Goal: Task Accomplishment & Management: Complete application form

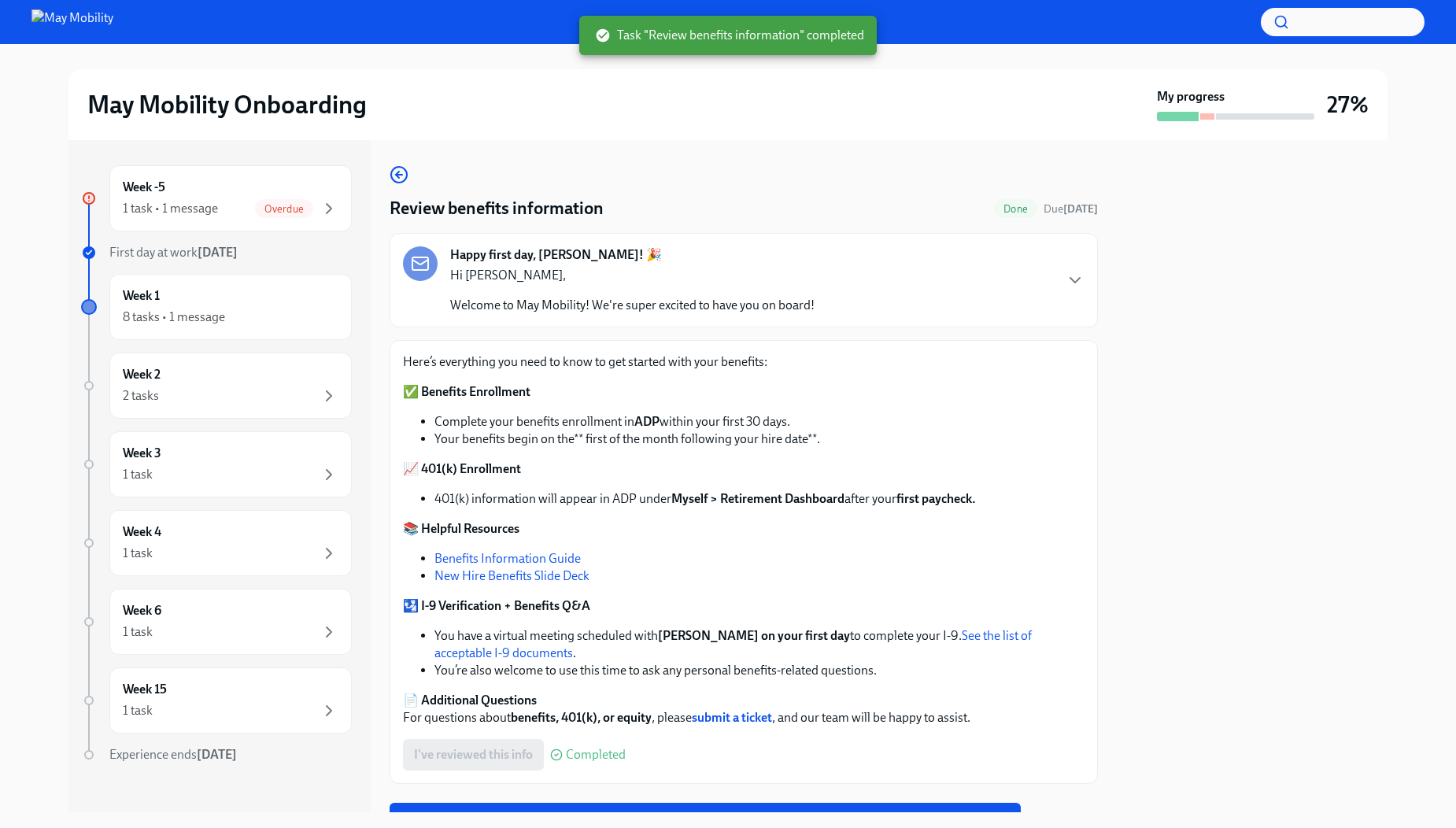
scroll to position [72, 0]
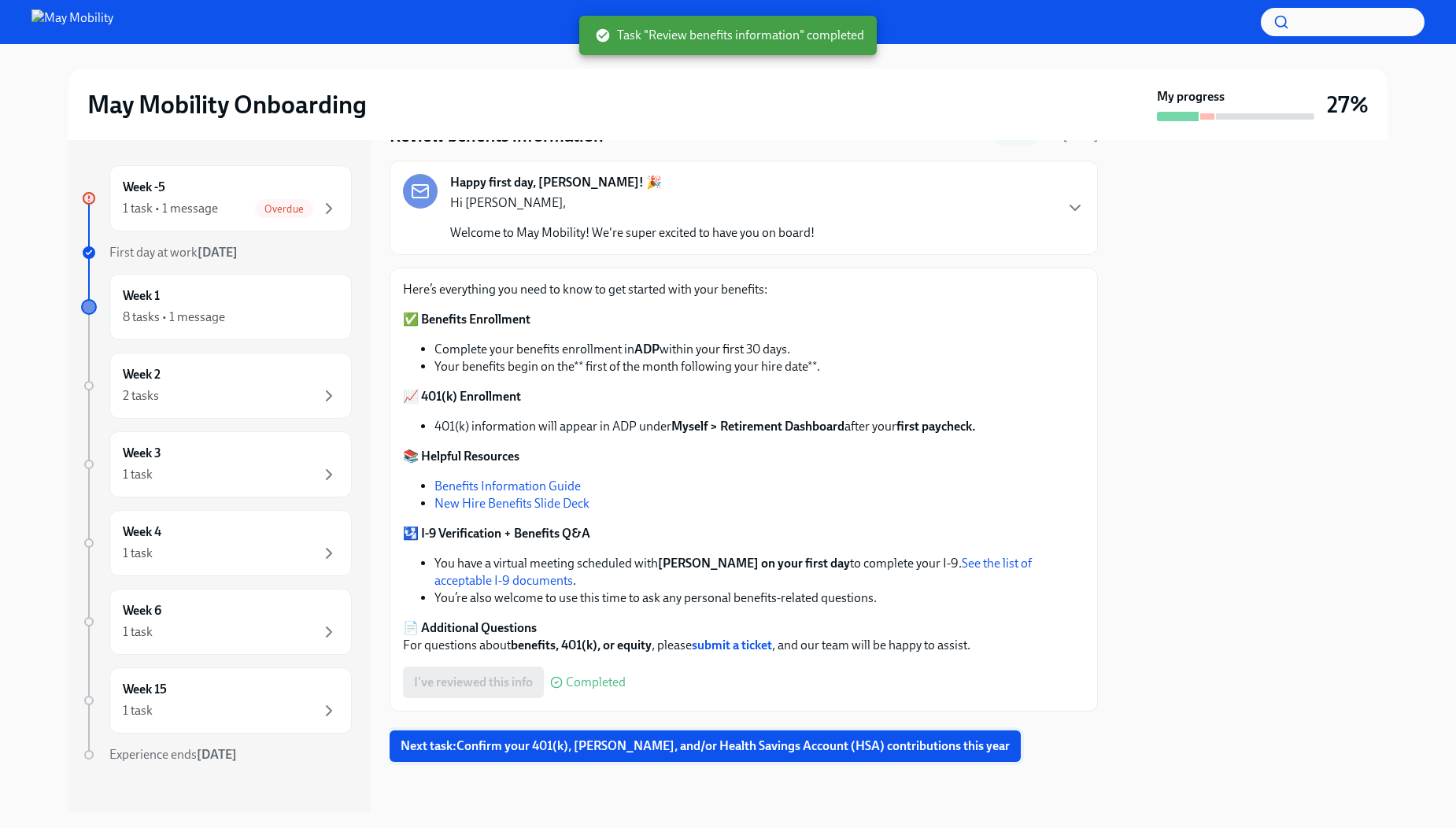
click at [646, 746] on span "Next task : Confirm your 401(k), [PERSON_NAME], and/or Health Savings Account (…" at bounding box center [705, 746] width 609 height 15
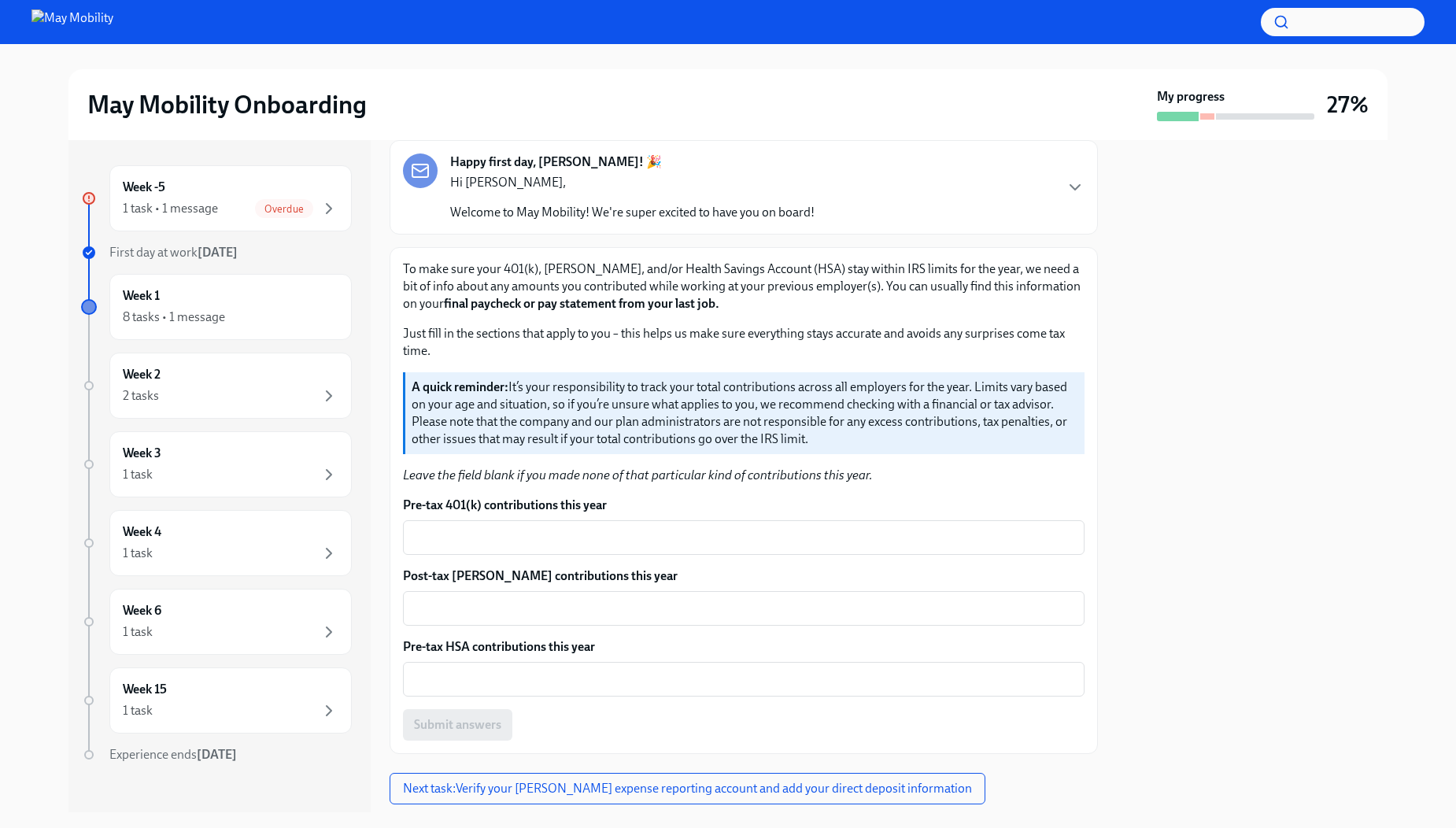
scroll to position [159, 0]
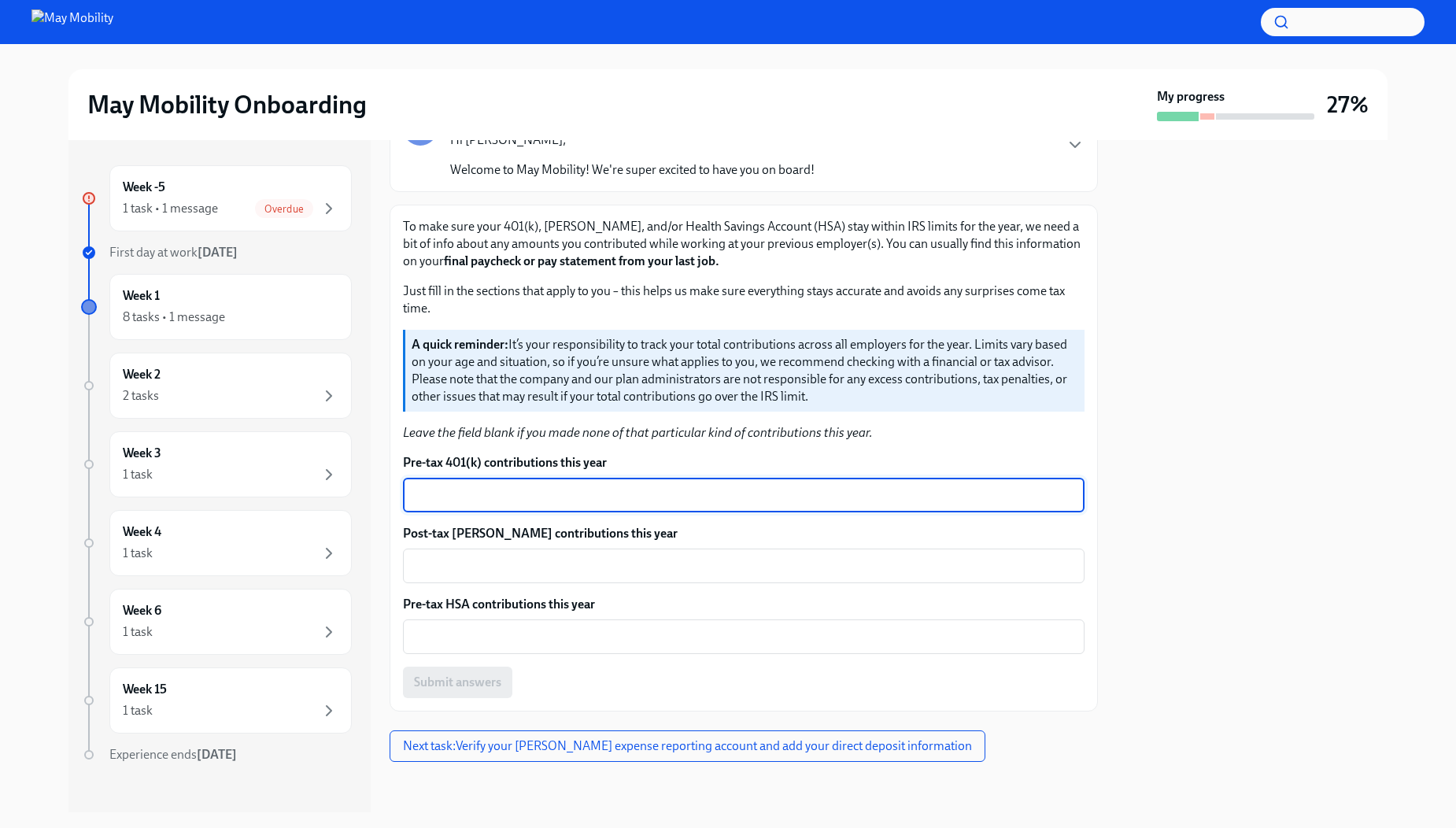
click at [487, 491] on textarea "Pre-tax 401(k) contributions this year" at bounding box center [744, 494] width 663 height 19
click at [435, 648] on div "x ​" at bounding box center [743, 637] width 682 height 35
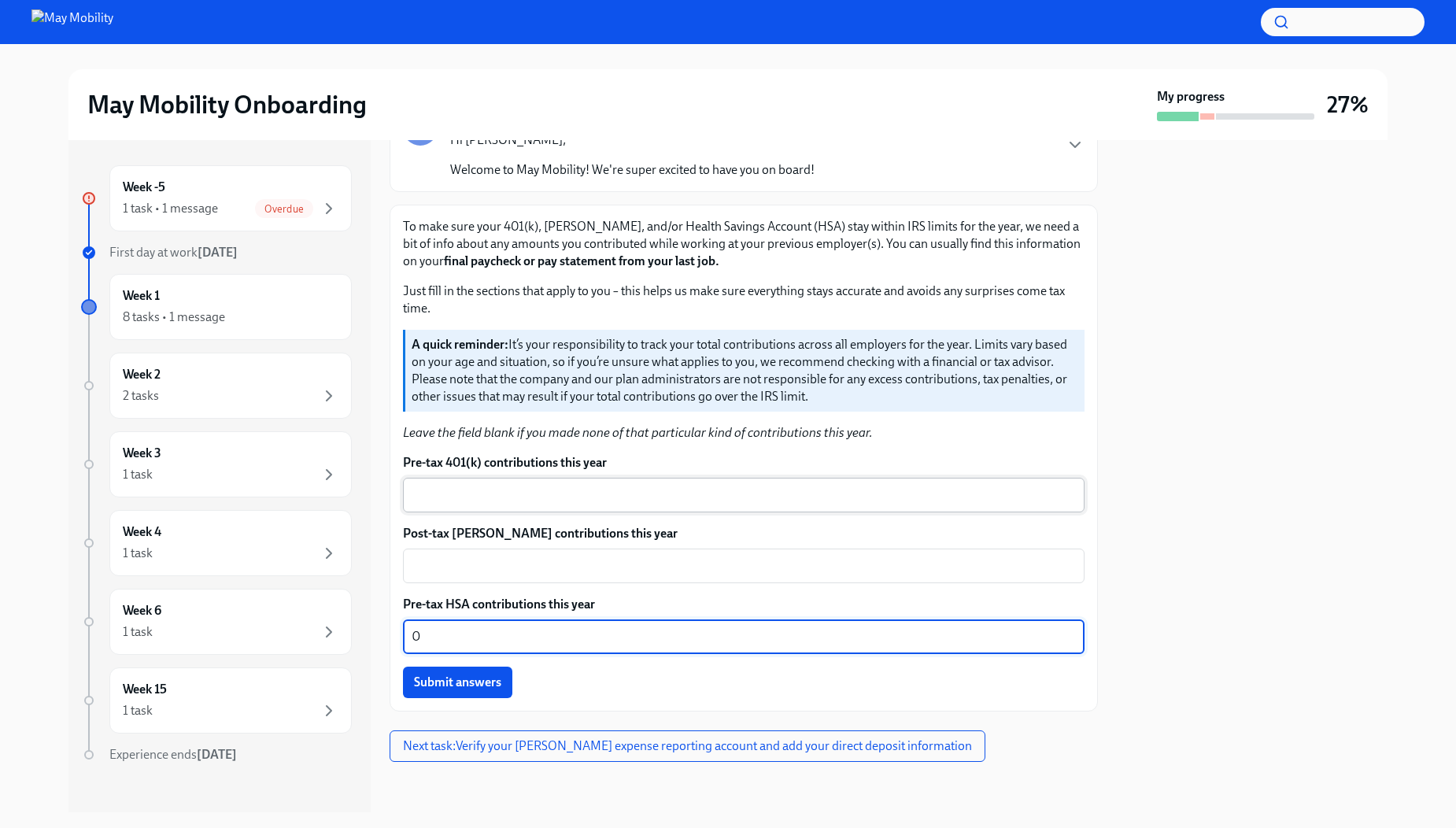
type textarea "0"
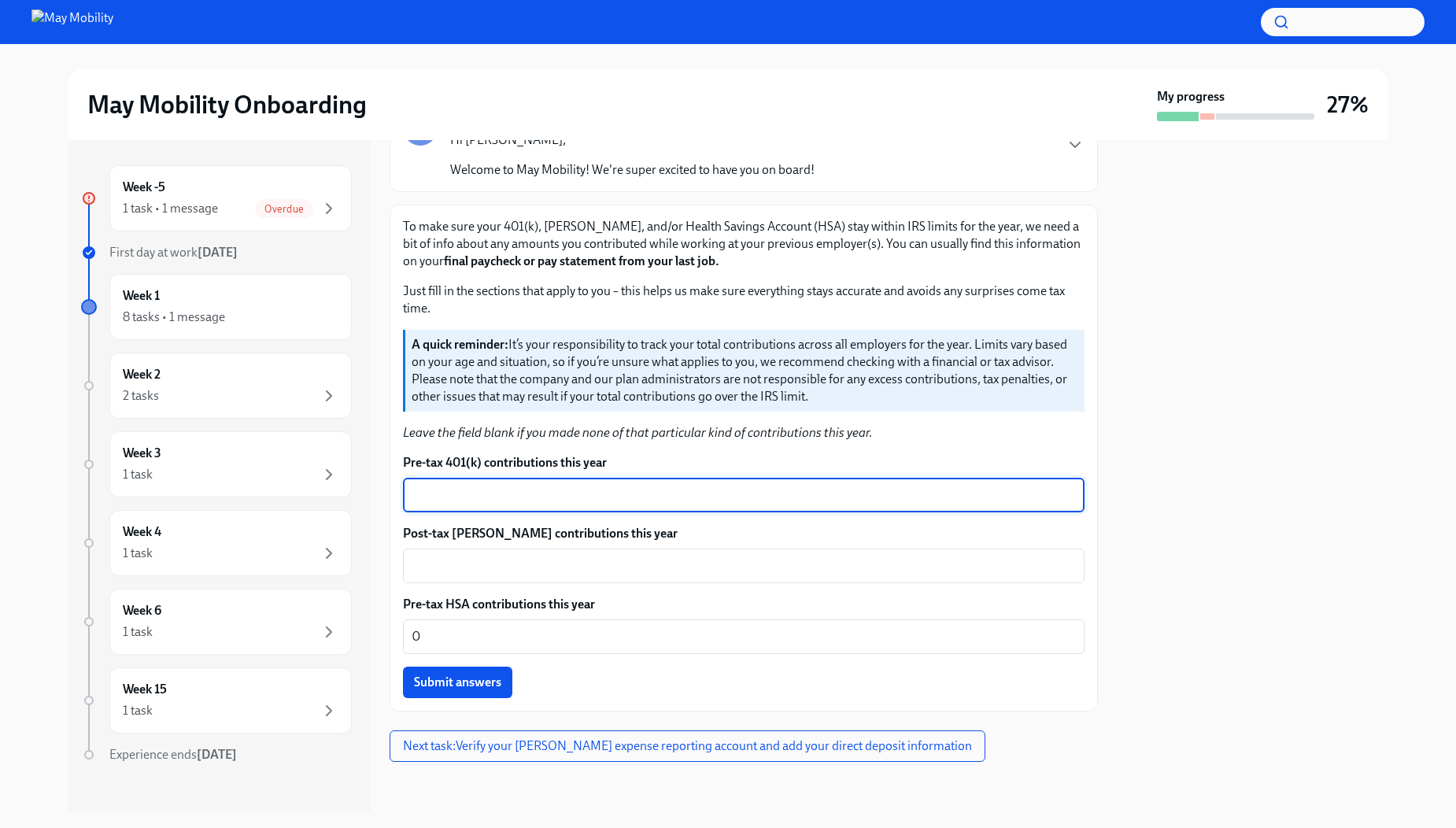
click at [471, 487] on textarea "Pre-tax 401(k) contributions this year" at bounding box center [744, 494] width 663 height 19
type textarea "17387.26"
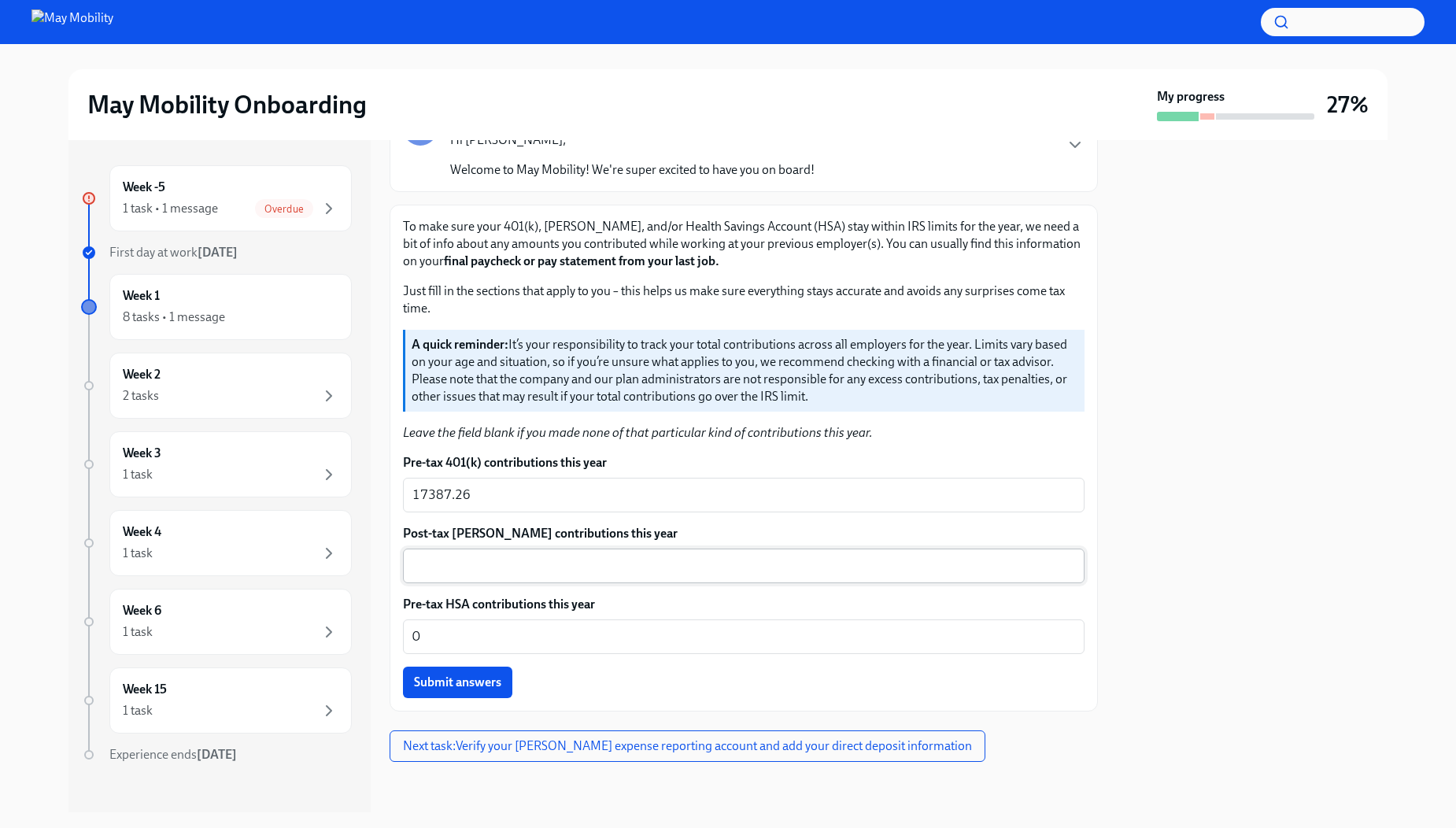
click at [498, 550] on div "x ​" at bounding box center [743, 566] width 682 height 35
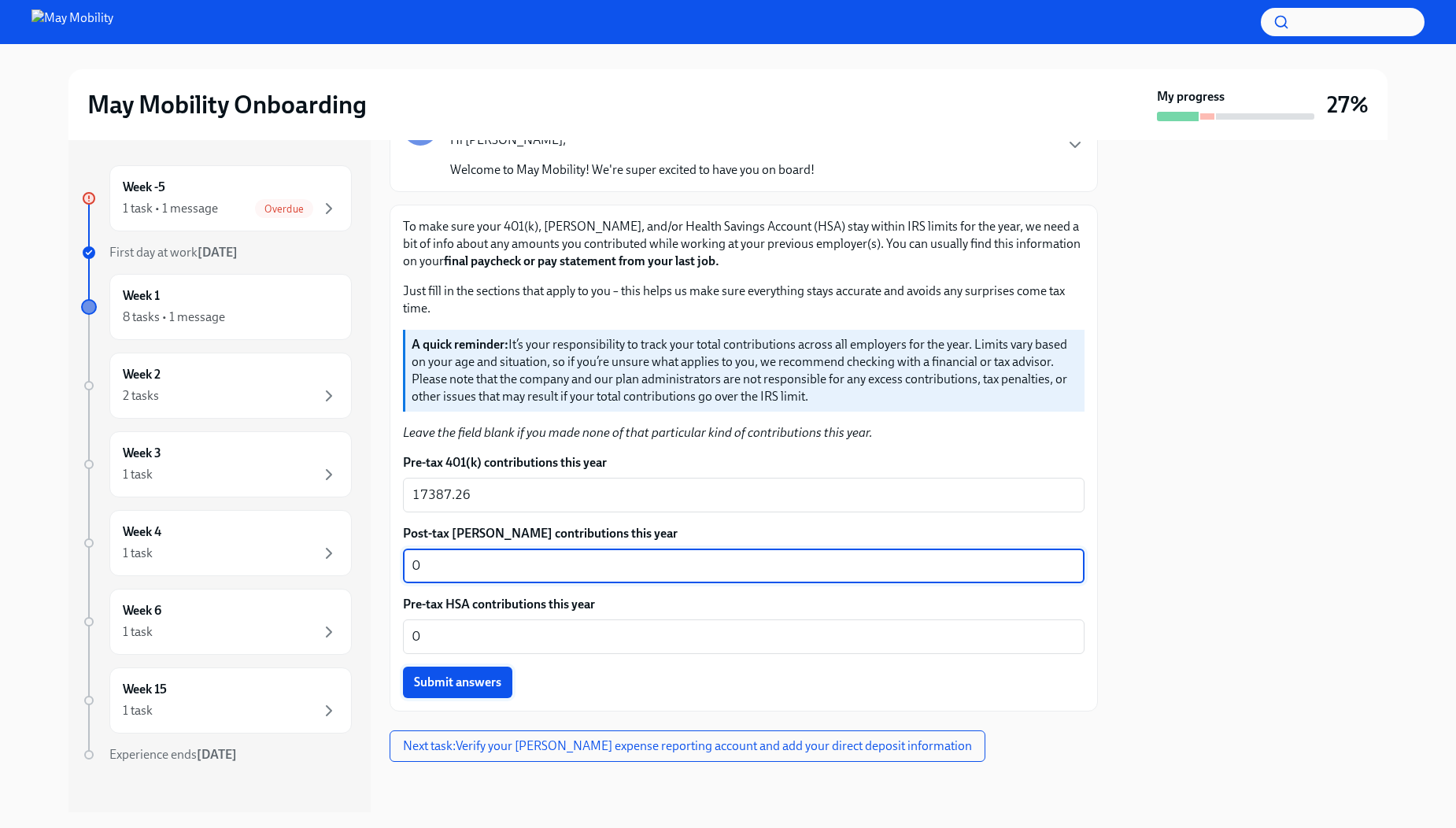
type textarea "0"
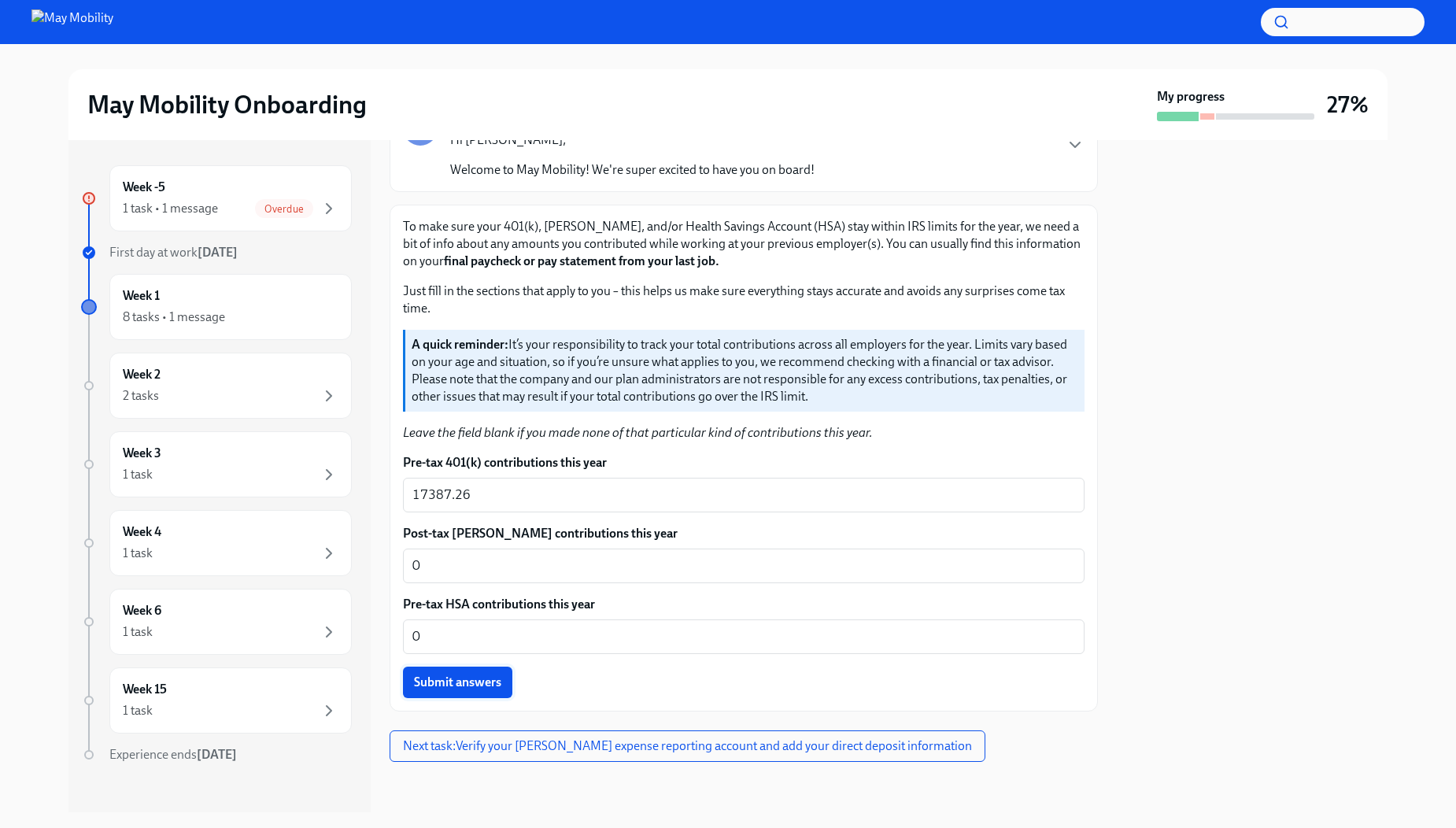
click at [440, 694] on button "Submit answers" at bounding box center [458, 682] width 109 height 32
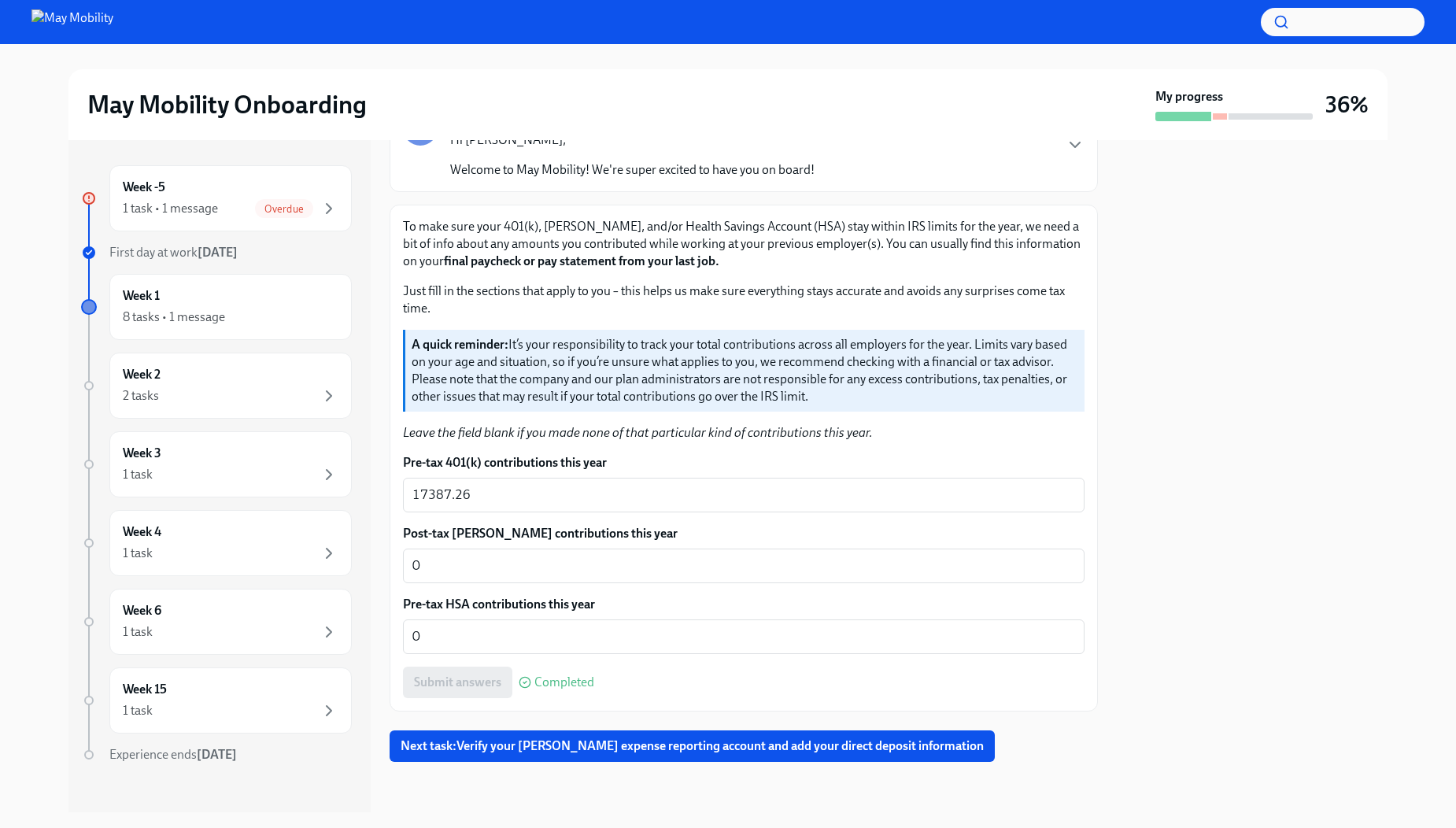
click at [653, 764] on div at bounding box center [744, 787] width 708 height 50
click at [645, 738] on button "Next task : Verify your [PERSON_NAME] expense reporting account and add your di…" at bounding box center [692, 746] width 605 height 32
